Goal: Information Seeking & Learning: Learn about a topic

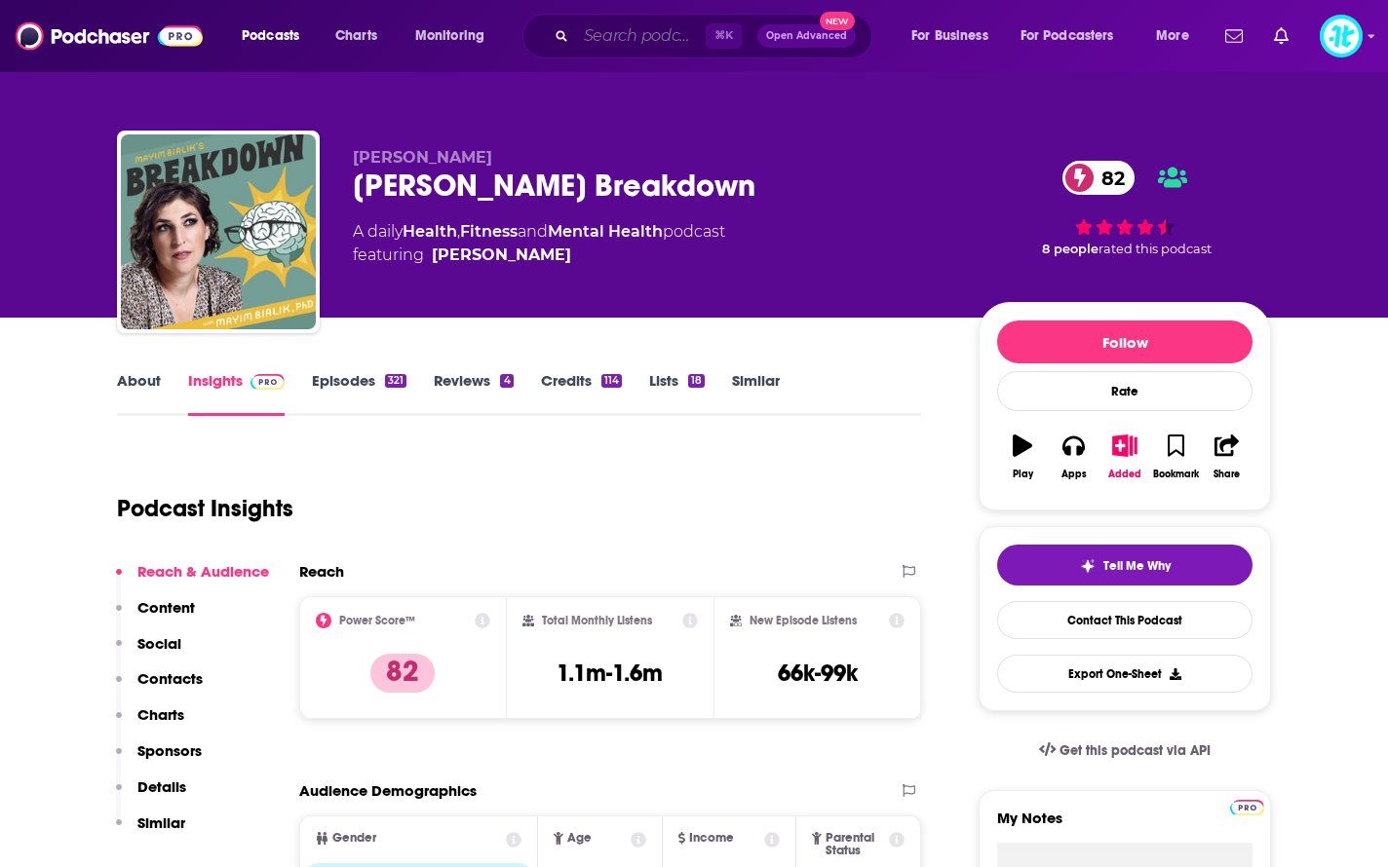
click at [638, 43] on input "Search podcasts, credits, & more..." at bounding box center [641, 35] width 130 height 31
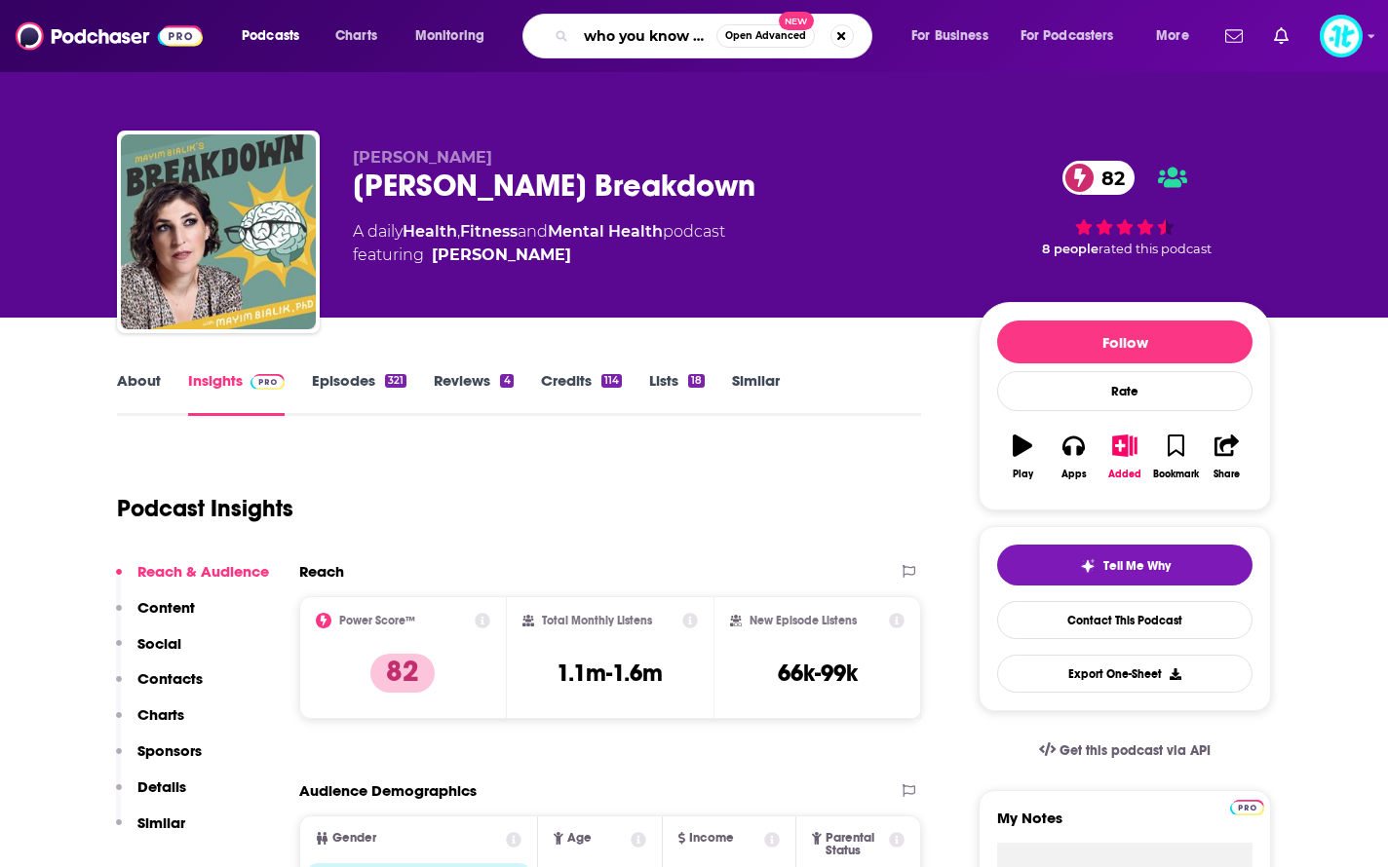
scroll to position [0, 24]
type input "who you know show"
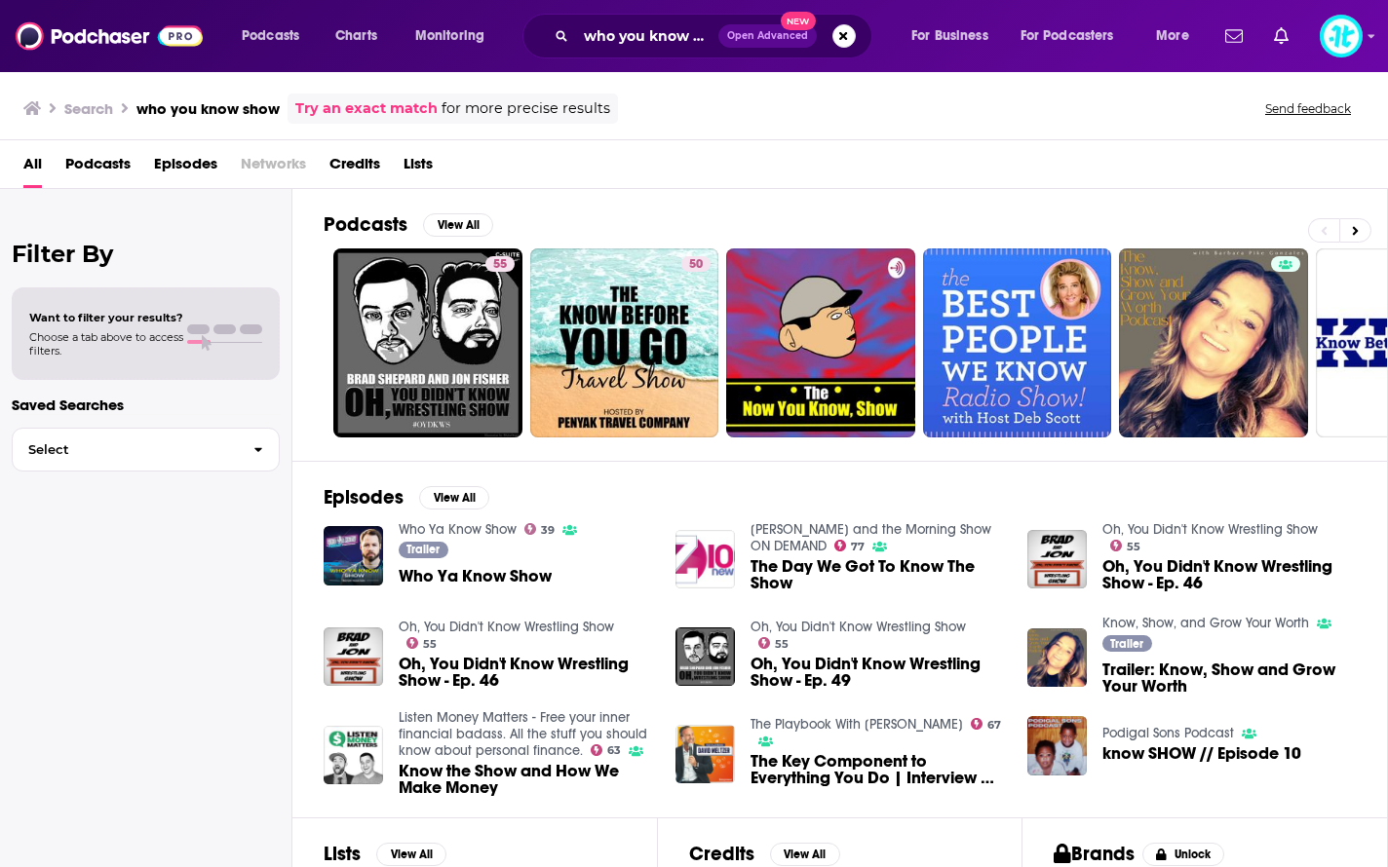
click at [500, 576] on span "Who Ya Know Show" at bounding box center [475, 576] width 153 height 17
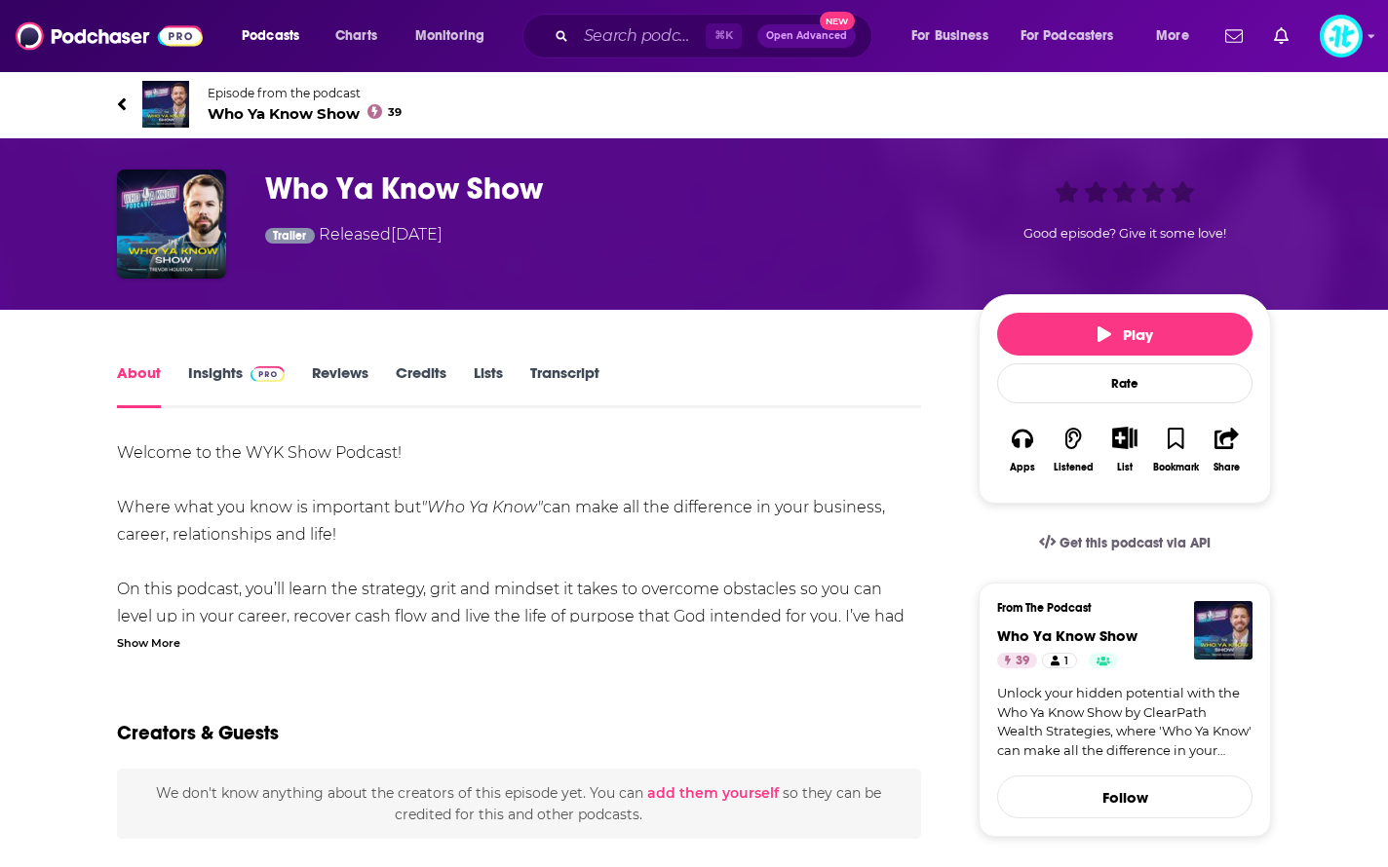
click at [236, 373] on link "Insights" at bounding box center [236, 385] width 96 height 45
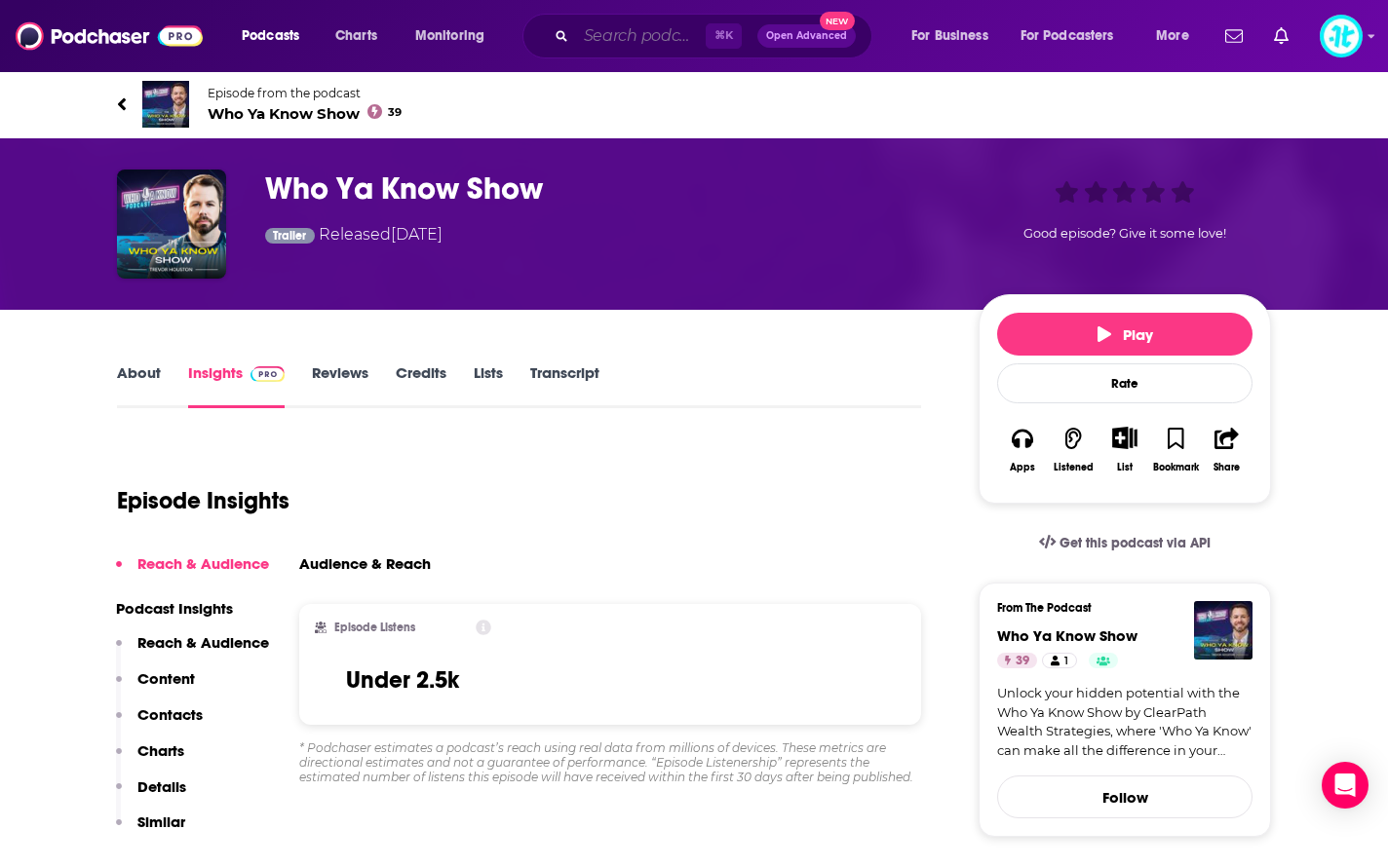
click at [595, 38] on input "Search podcasts, credits, & more..." at bounding box center [641, 35] width 130 height 31
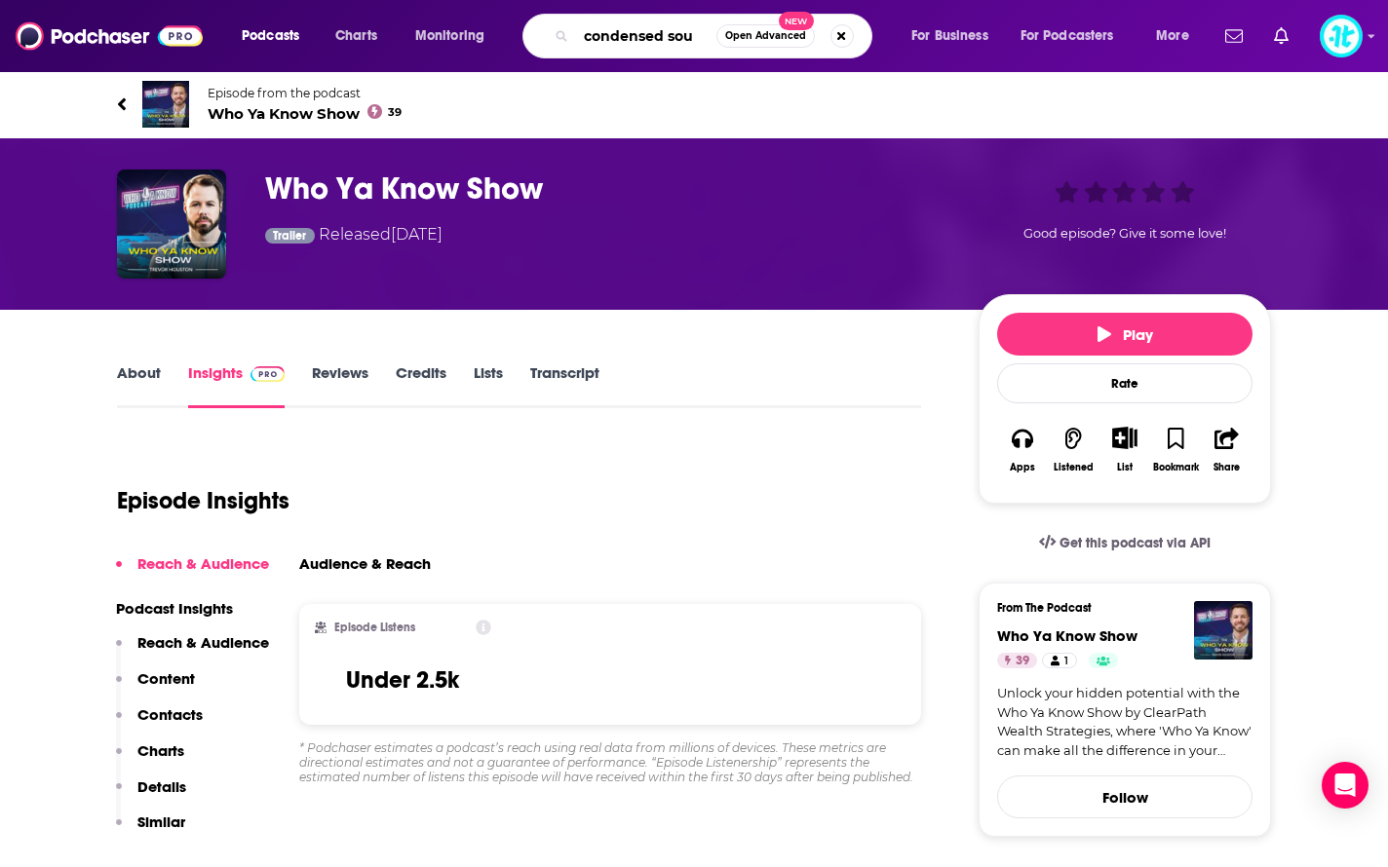
type input "condensed soup"
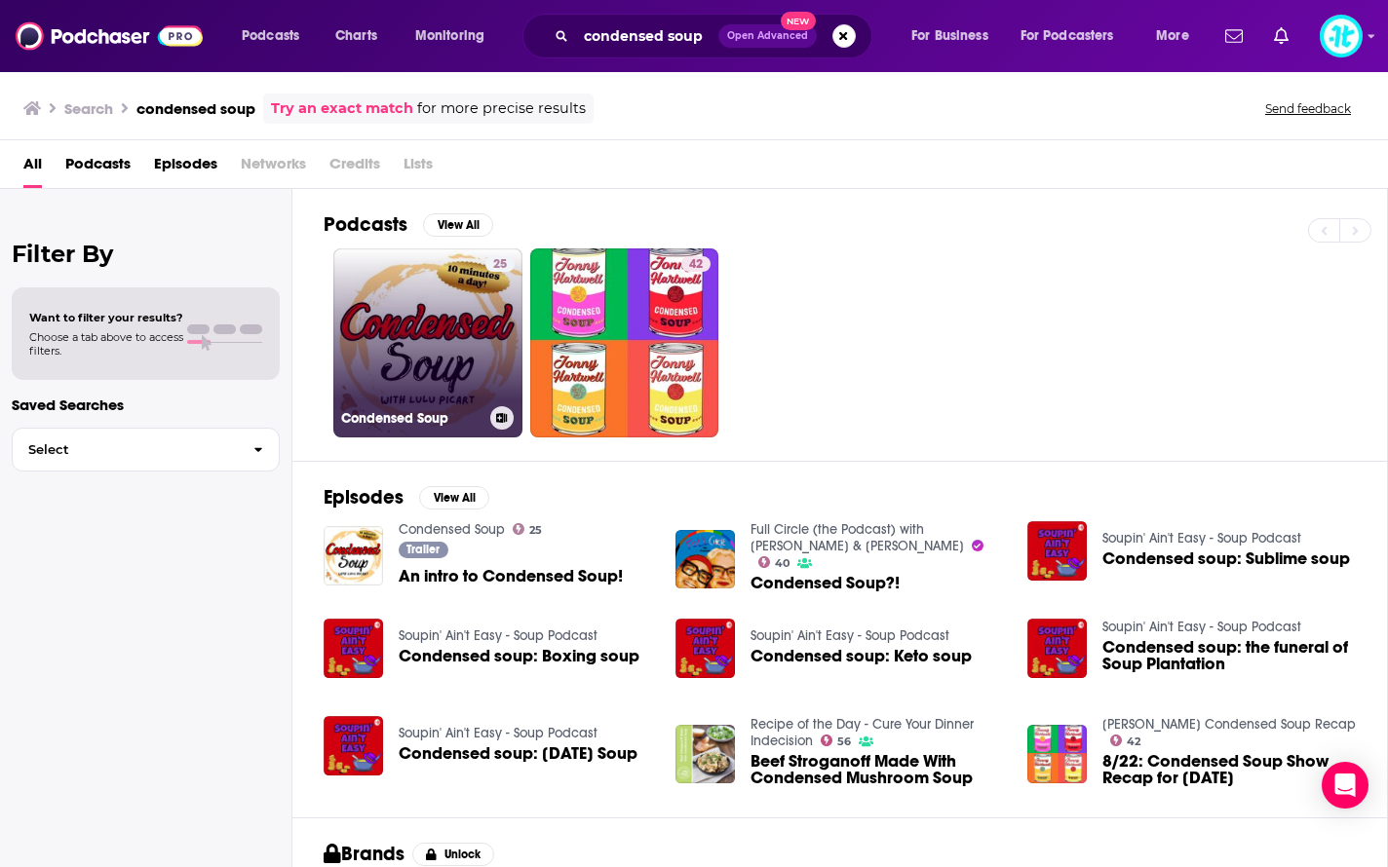
click at [472, 355] on link "25 Condensed Soup" at bounding box center [427, 342] width 189 height 189
